Goal: Find specific page/section: Find specific page/section

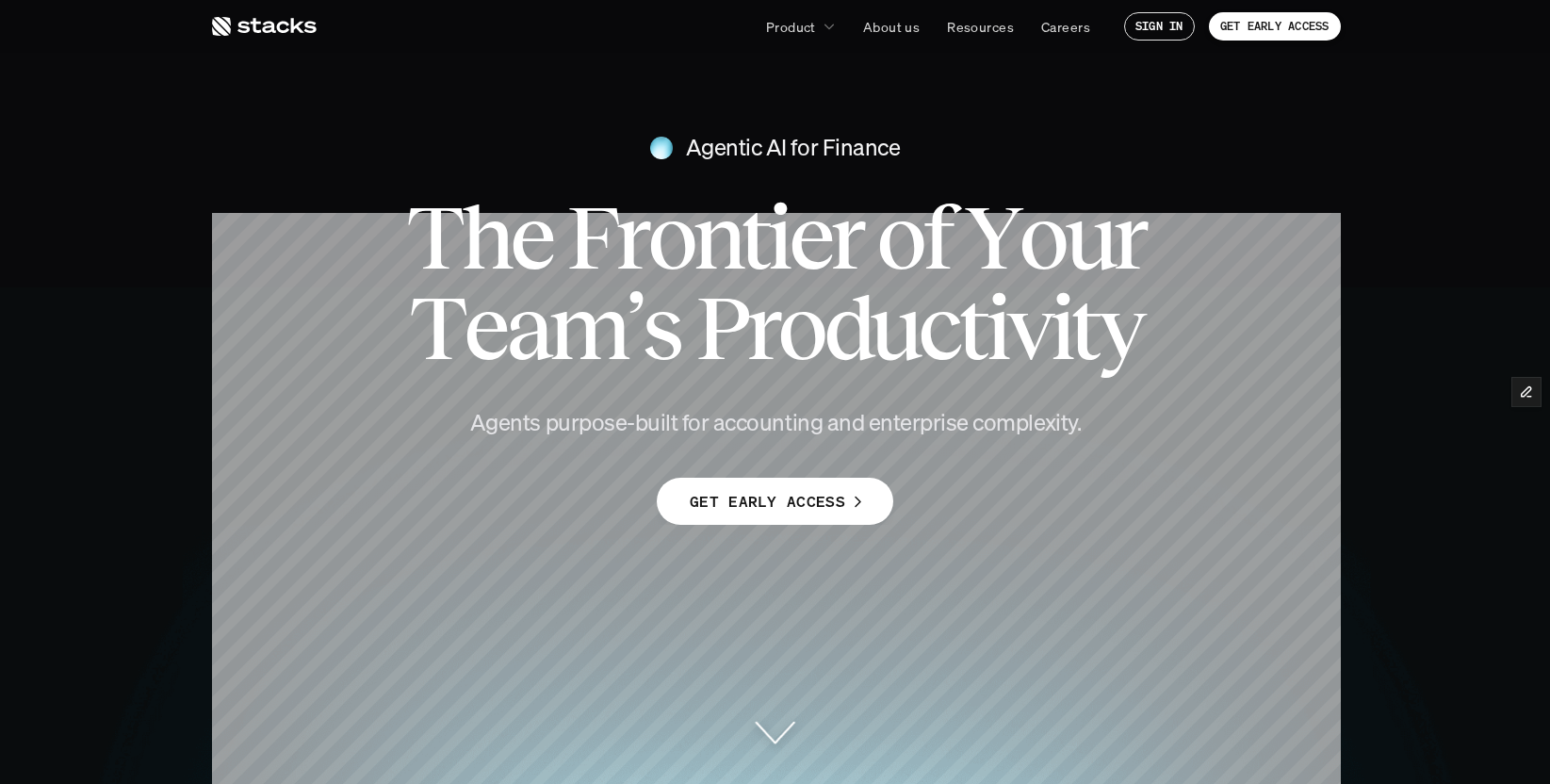
click at [251, 26] on icon at bounding box center [263, 26] width 106 height 23
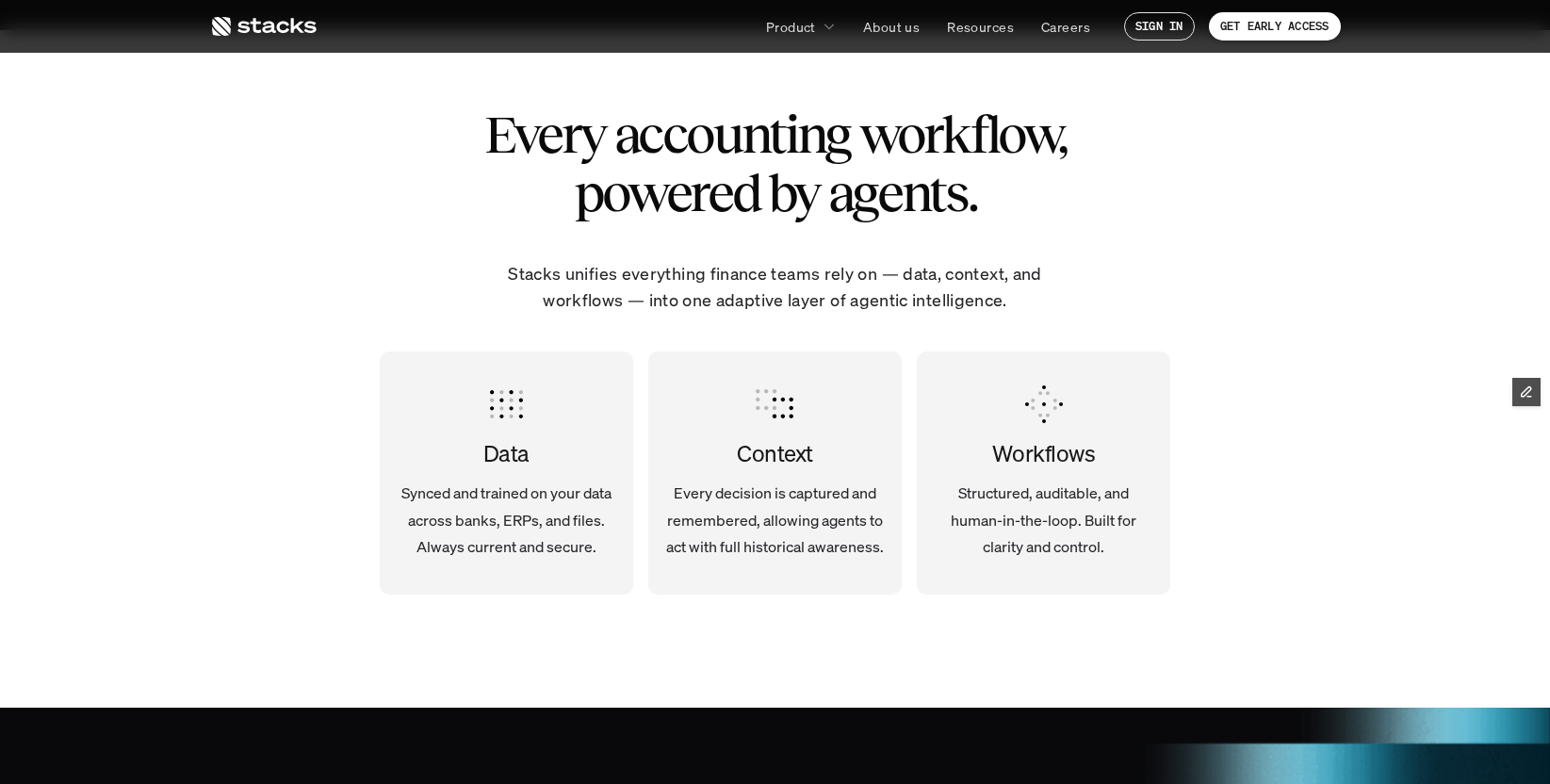
scroll to position [2860, 0]
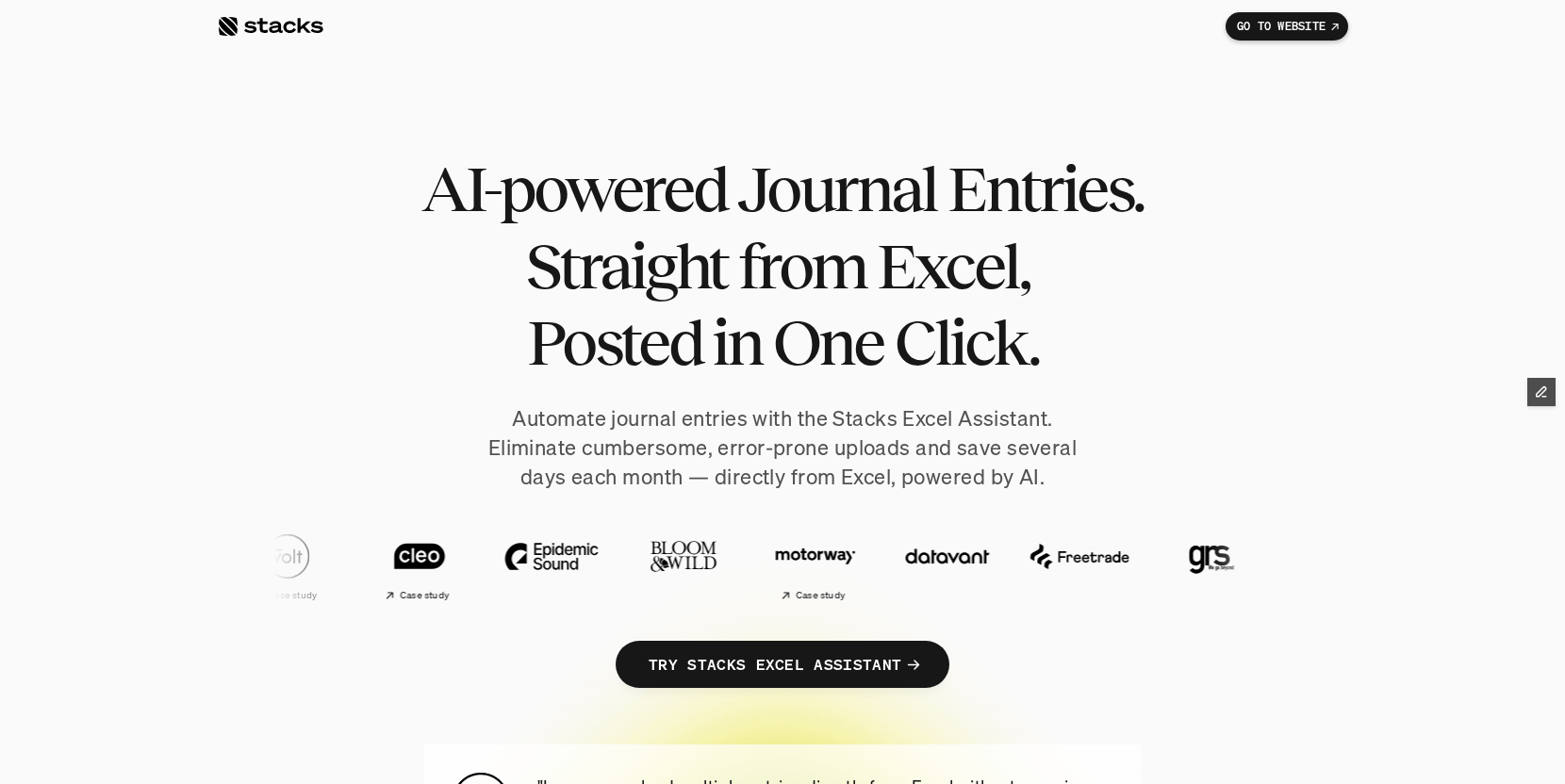
click at [291, 29] on div at bounding box center [269, 26] width 106 height 23
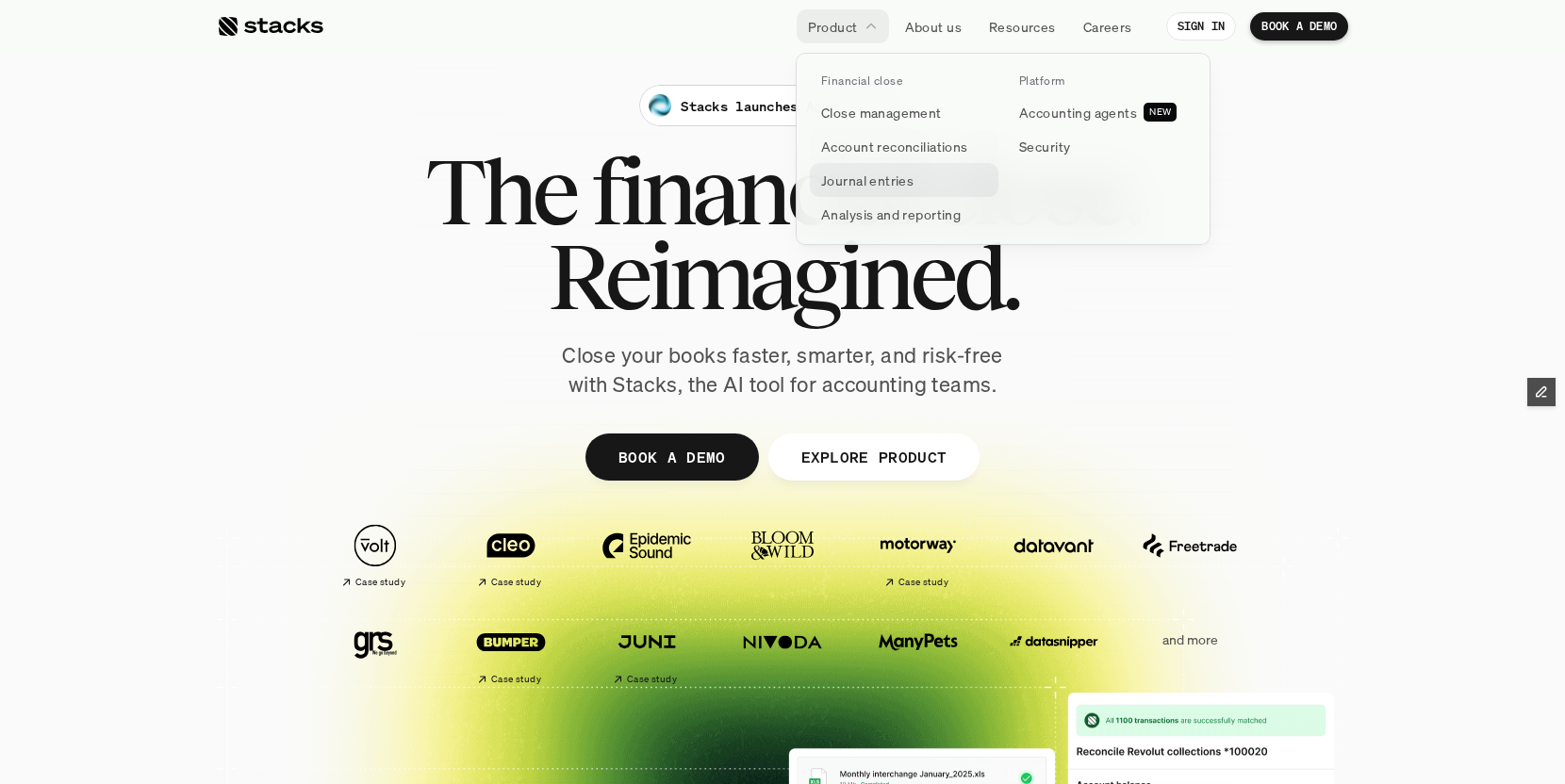
click at [885, 180] on p "Journal entries" at bounding box center [867, 181] width 92 height 20
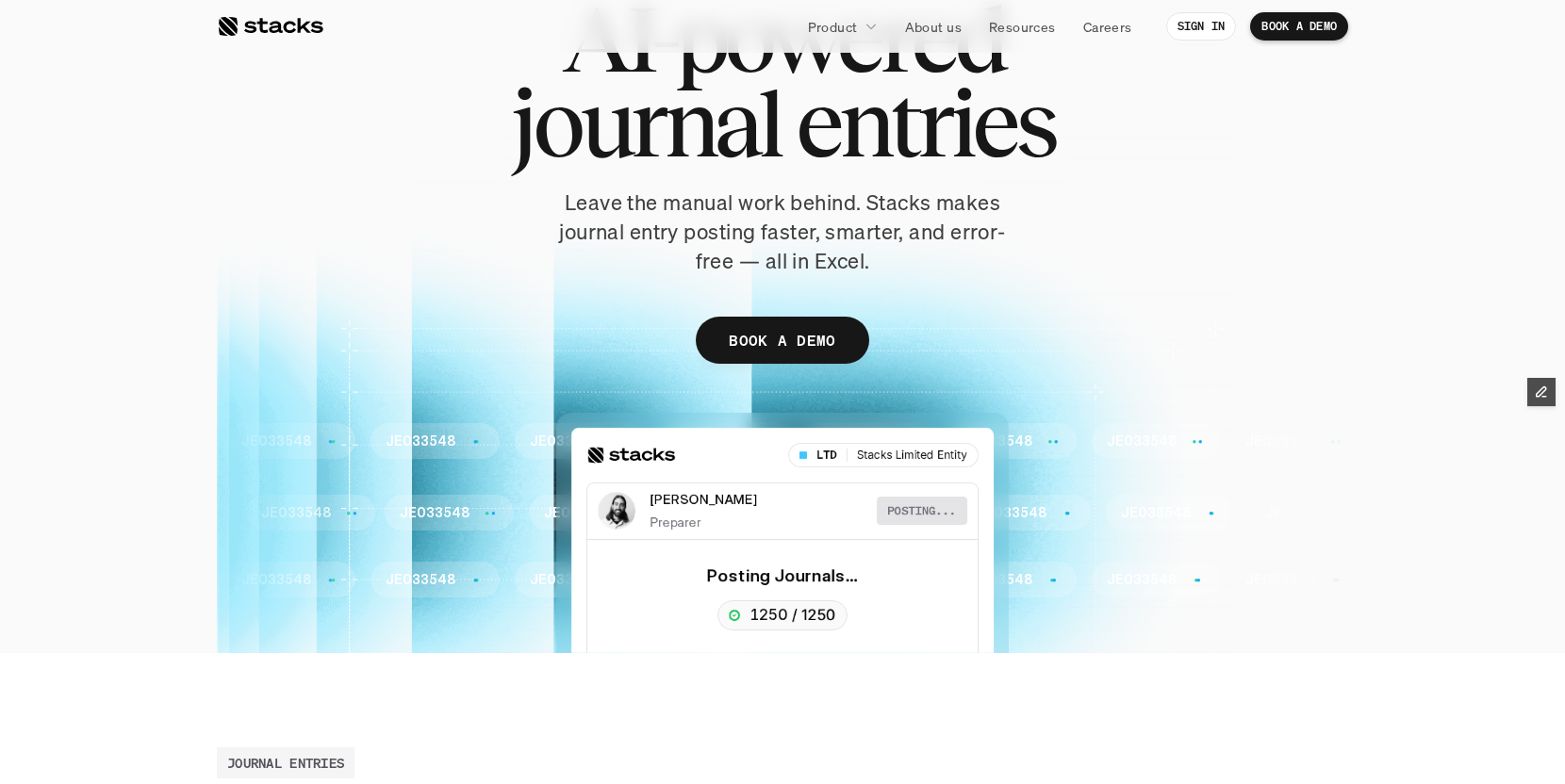
scroll to position [167, 0]
